Goal: Information Seeking & Learning: Learn about a topic

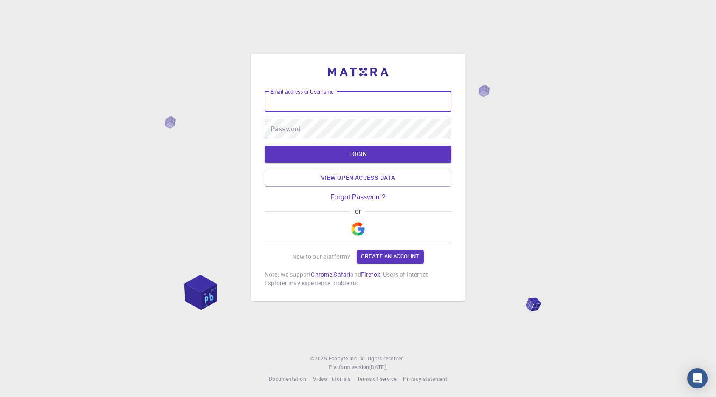
click at [300, 97] on input "Email address or Username" at bounding box center [358, 101] width 187 height 20
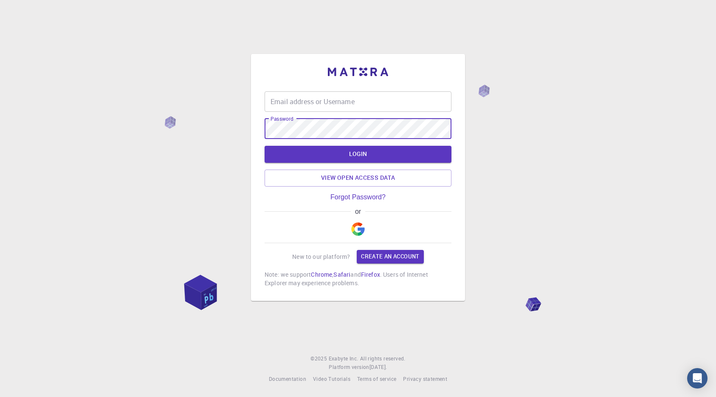
click at [293, 95] on input "Email address or Username" at bounding box center [358, 101] width 187 height 20
click at [256, 40] on div "Email address or Username Email address or Username Password Password LOGIN Vie…" at bounding box center [358, 170] width 214 height 261
click at [345, 172] on link "View open access data" at bounding box center [358, 178] width 187 height 17
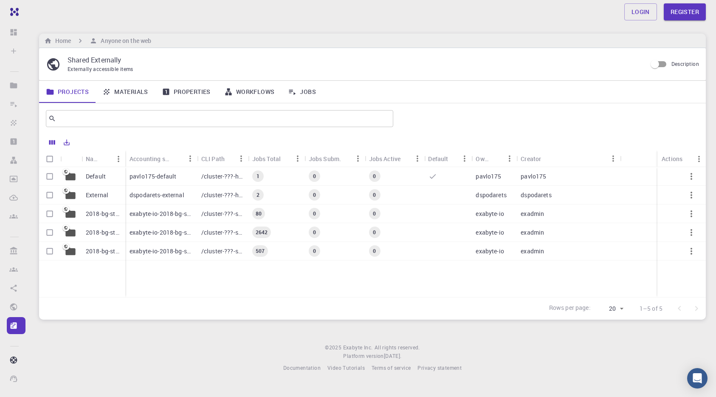
click at [137, 95] on link "Materials" at bounding box center [125, 92] width 59 height 22
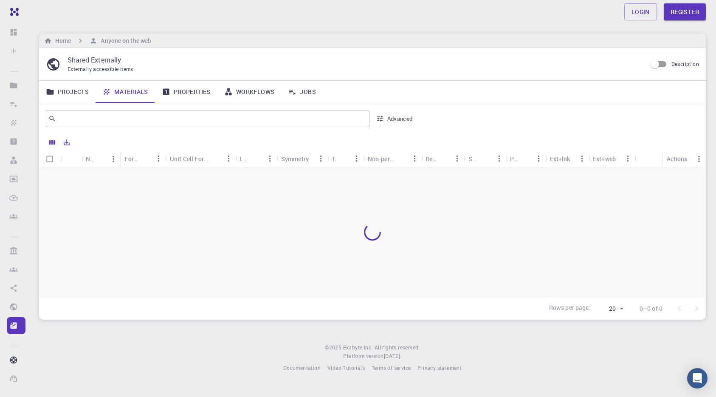
click at [71, 94] on link "Projects" at bounding box center [67, 92] width 57 height 22
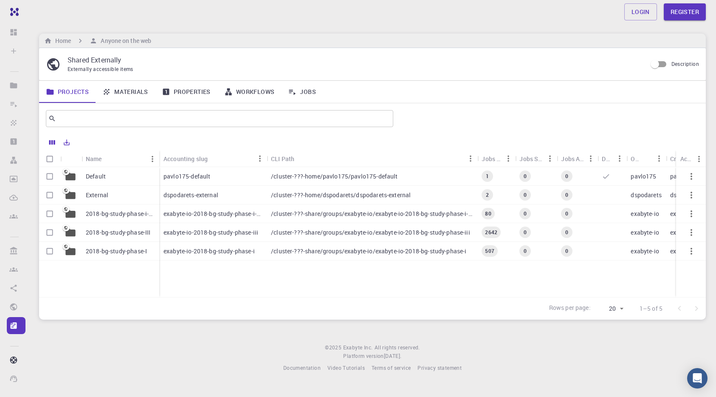
click at [109, 195] on div "External" at bounding box center [121, 195] width 78 height 19
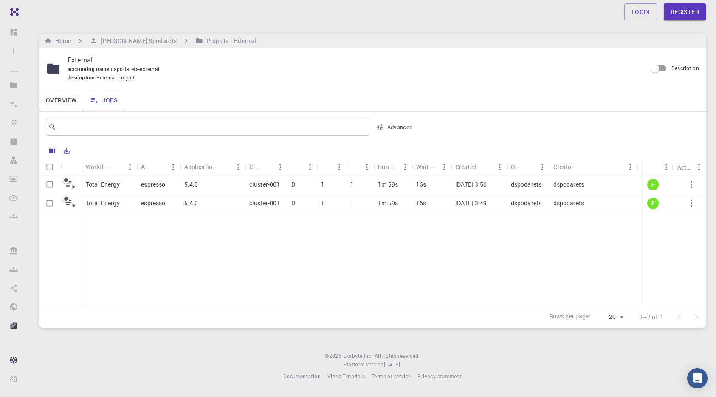
click at [118, 186] on p "Total Energy" at bounding box center [103, 184] width 34 height 8
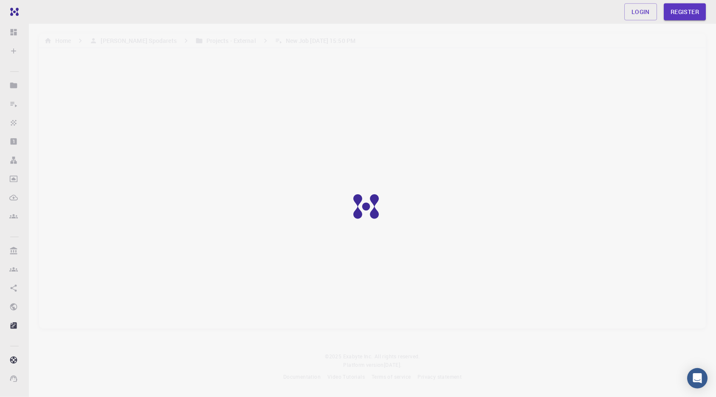
scroll to position [1, 0]
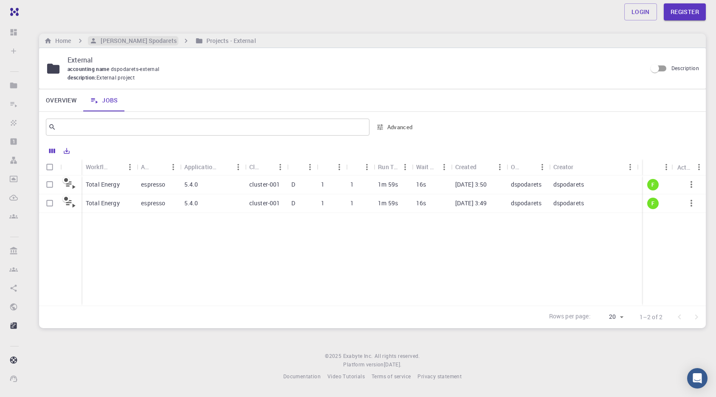
click at [105, 43] on h6 "[PERSON_NAME] Spodarets" at bounding box center [136, 40] width 79 height 9
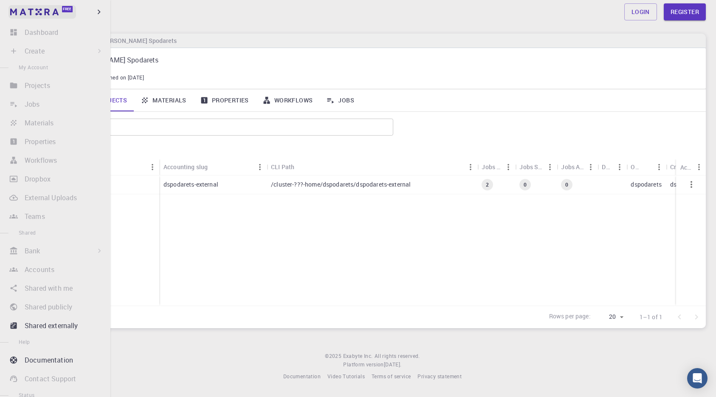
click at [71, 10] on span "Free" at bounding box center [67, 9] width 8 height 5
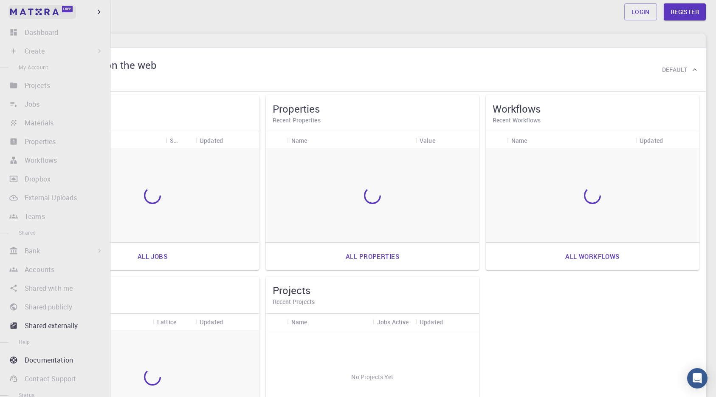
click at [43, 11] on img at bounding box center [34, 11] width 48 height 7
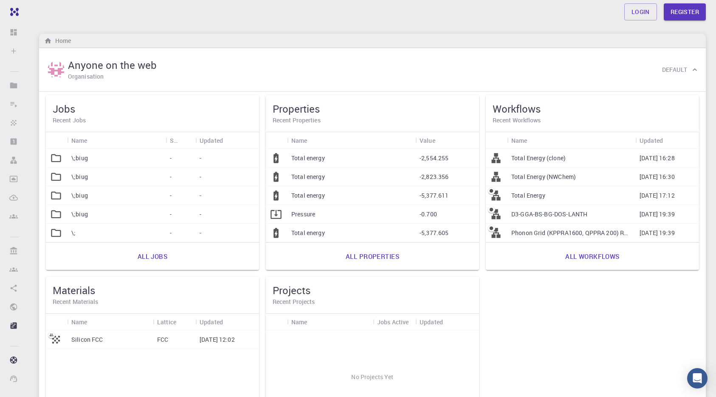
scroll to position [131, 0]
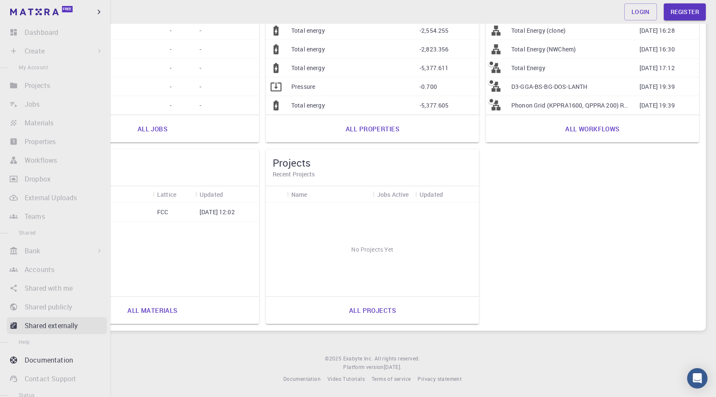
click at [35, 328] on p "Shared externally" at bounding box center [52, 325] width 54 height 10
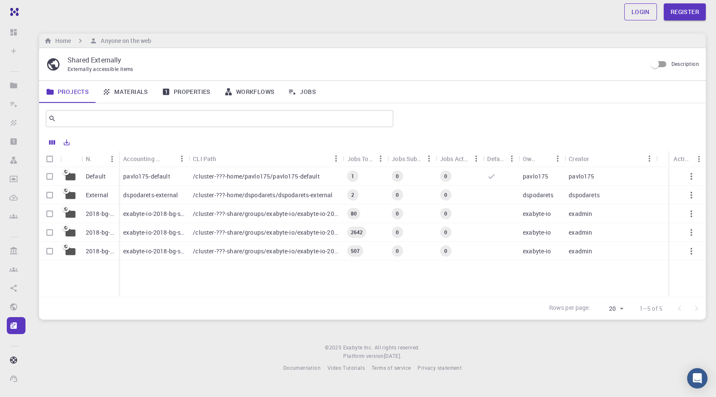
click at [643, 16] on link "Login" at bounding box center [641, 11] width 33 height 17
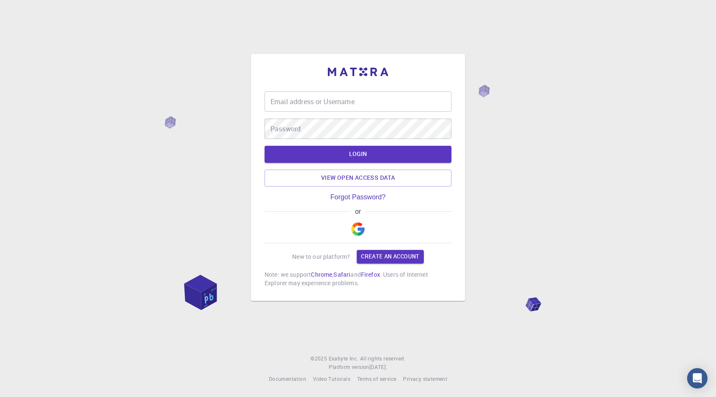
click at [362, 224] on img "button" at bounding box center [358, 229] width 14 height 14
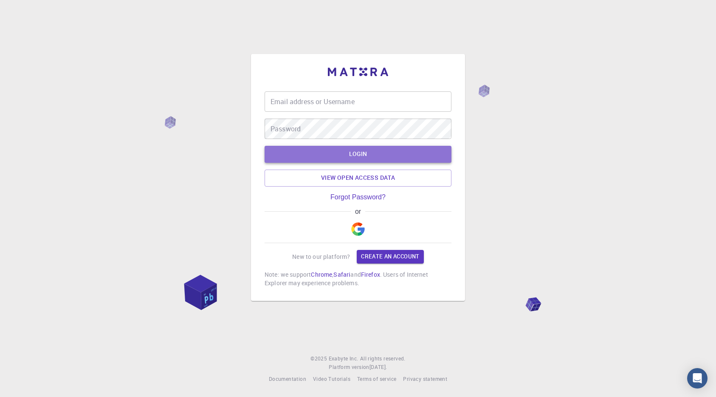
click at [335, 153] on button "LOGIN" at bounding box center [358, 154] width 187 height 17
